Goal: Information Seeking & Learning: Understand process/instructions

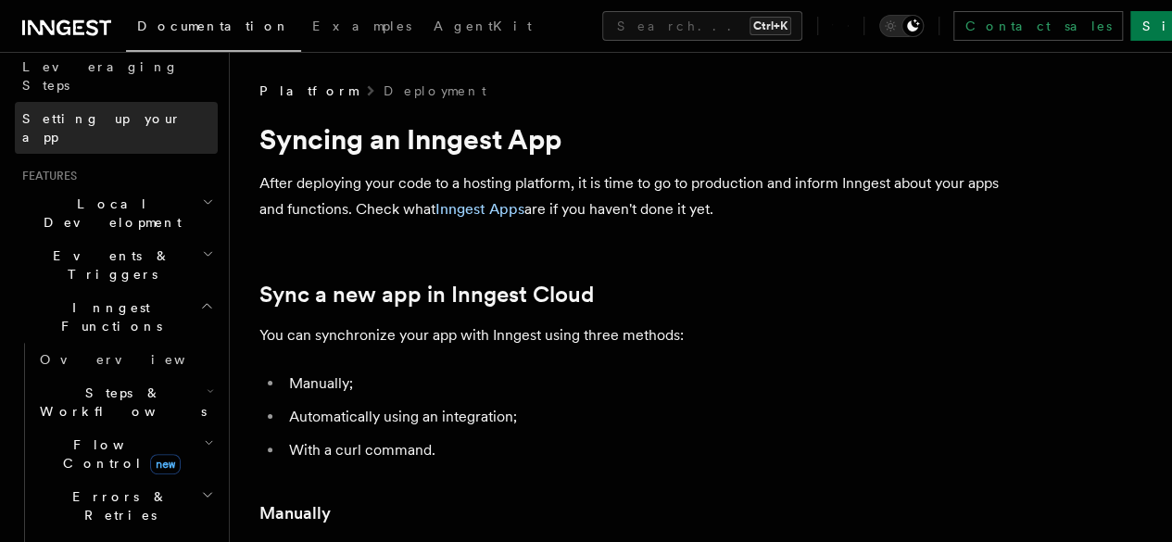
scroll to position [371, 0]
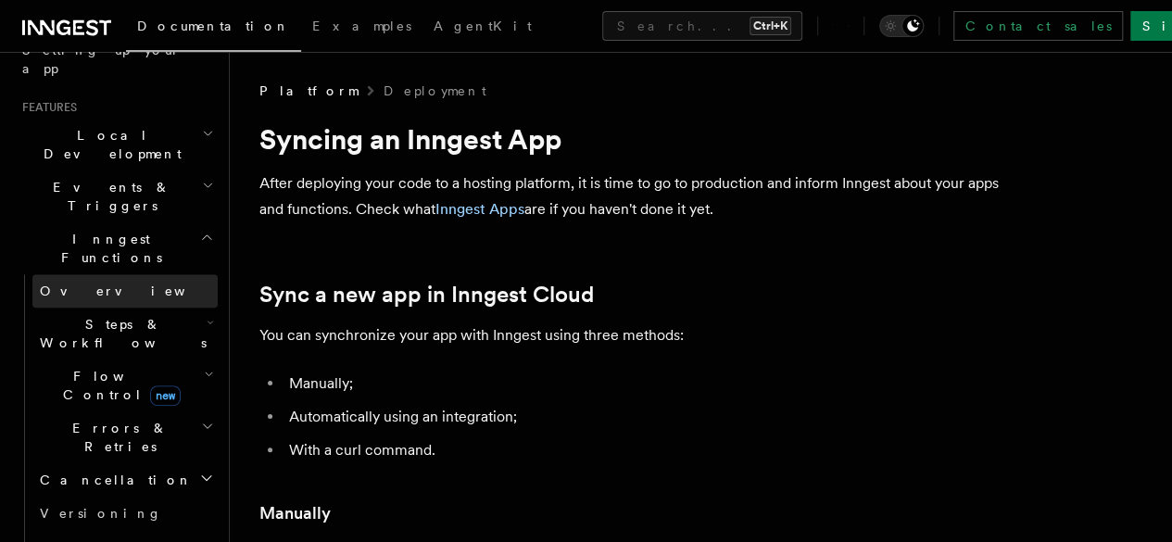
click at [115, 274] on link "Overview" at bounding box center [124, 290] width 185 height 33
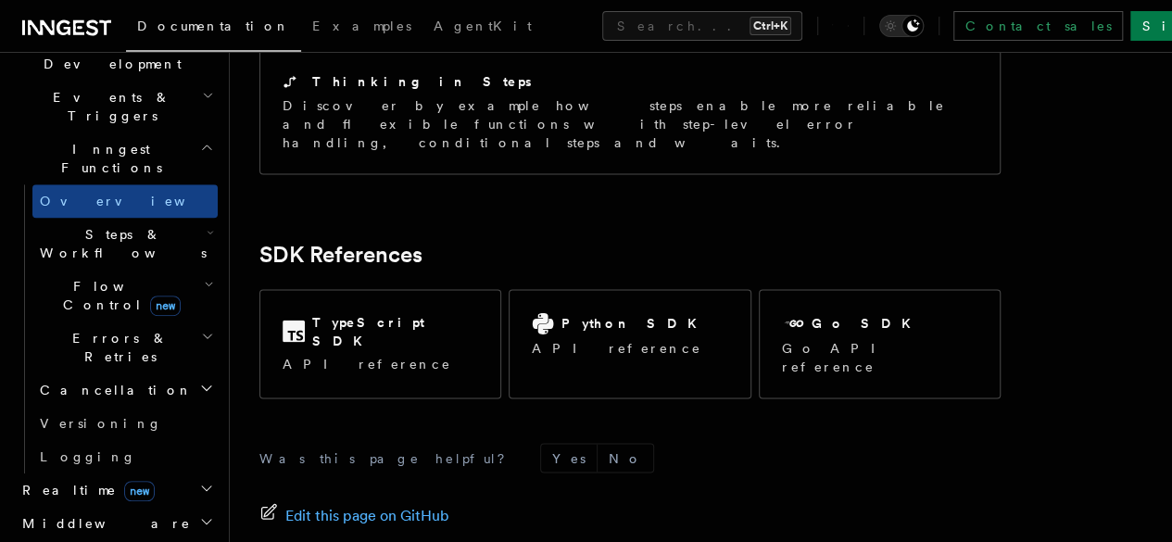
scroll to position [556, 0]
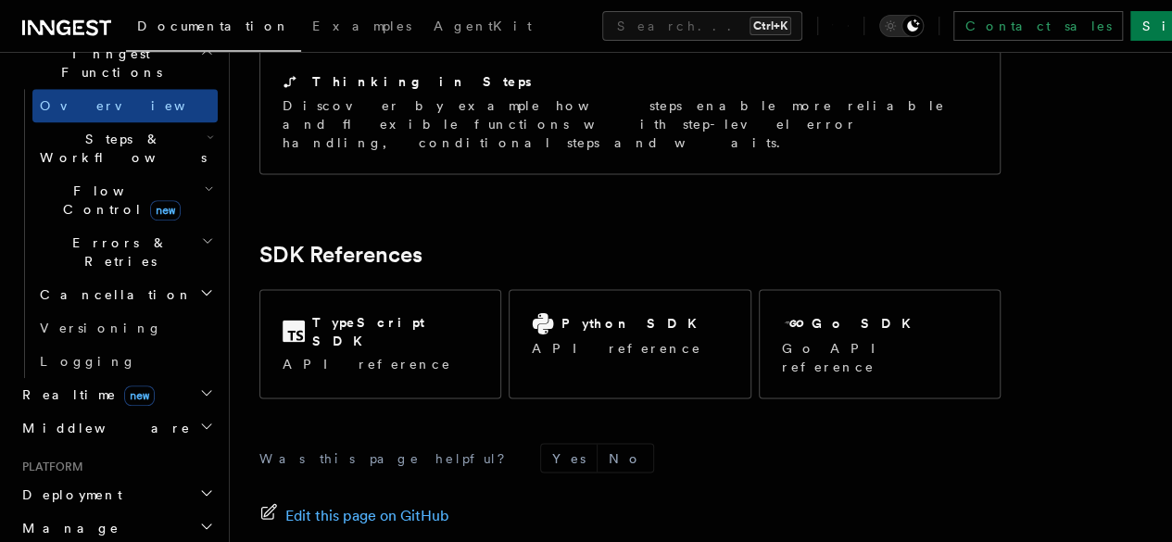
click at [93, 486] on span "Deployment" at bounding box center [68, 495] width 107 height 19
click at [104, 511] on link "Overview" at bounding box center [124, 527] width 185 height 33
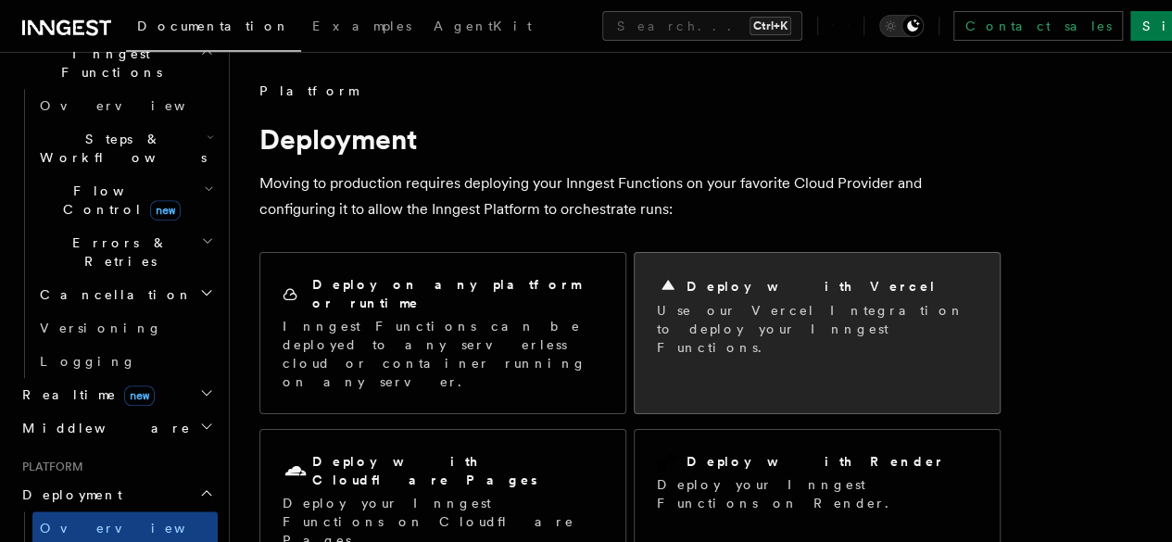
click at [730, 305] on p "Use our Vercel Integration to deploy your Inngest Functions." at bounding box center [817, 329] width 321 height 56
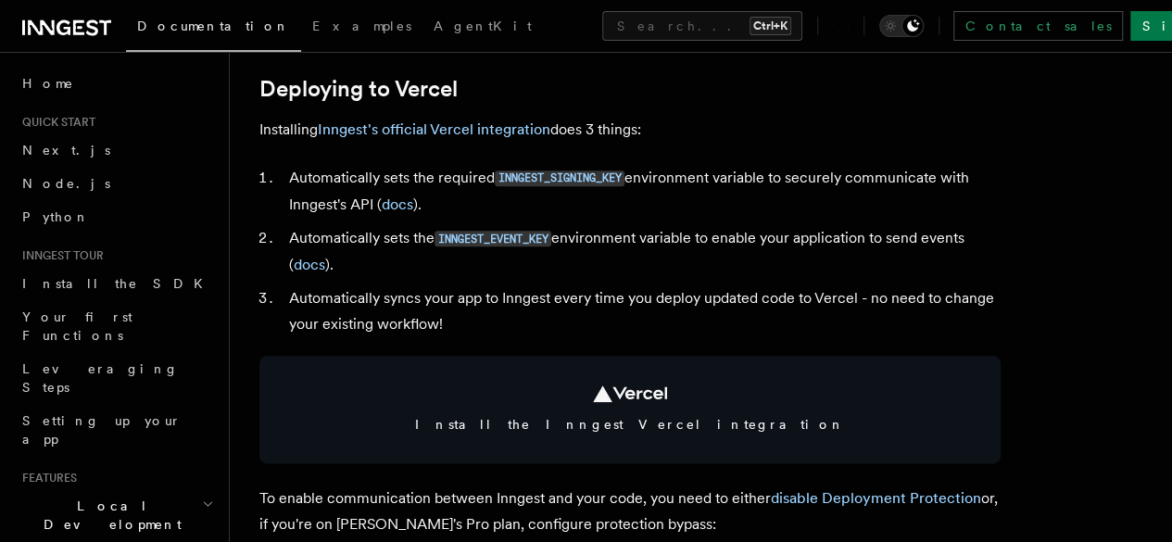
scroll to position [927, 0]
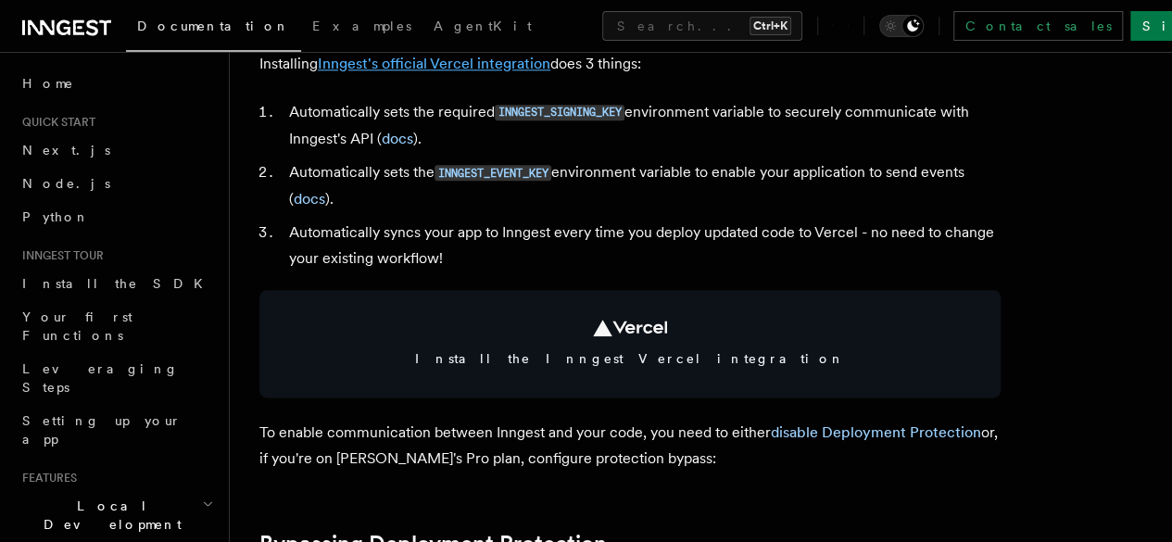
click at [500, 72] on link "Inngest's official Vercel integration" at bounding box center [434, 64] width 233 height 18
